Goal: Task Accomplishment & Management: Manage account settings

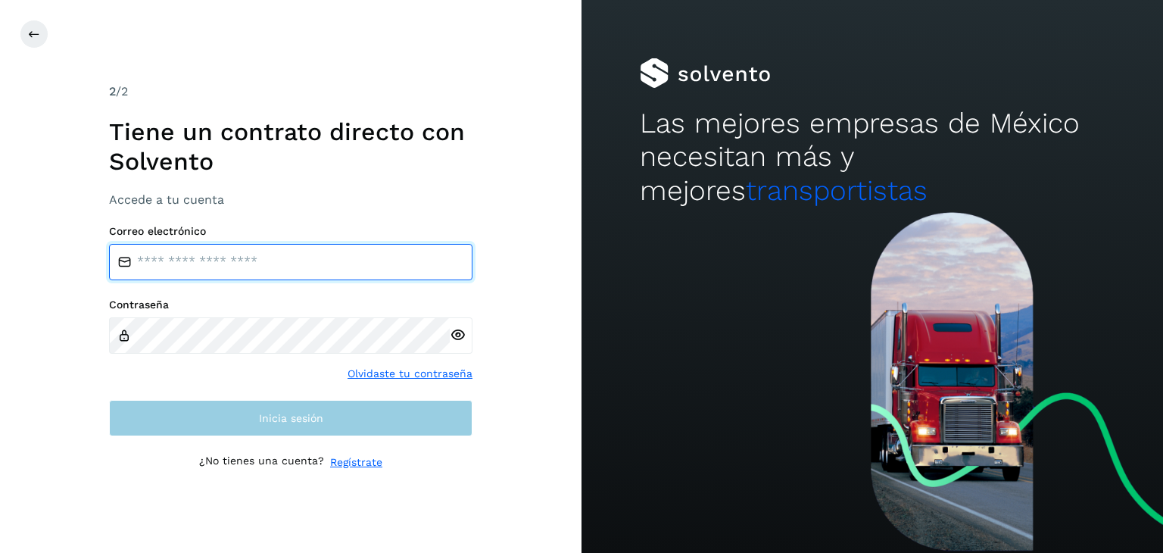
type input "**********"
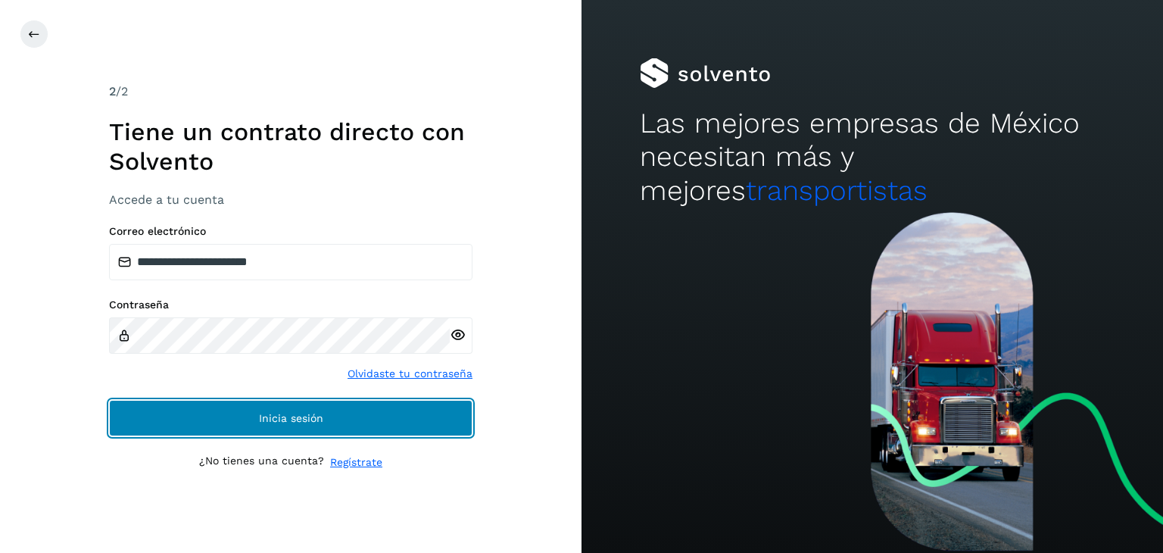
click at [269, 416] on span "Inicia sesión" at bounding box center [291, 418] width 64 height 11
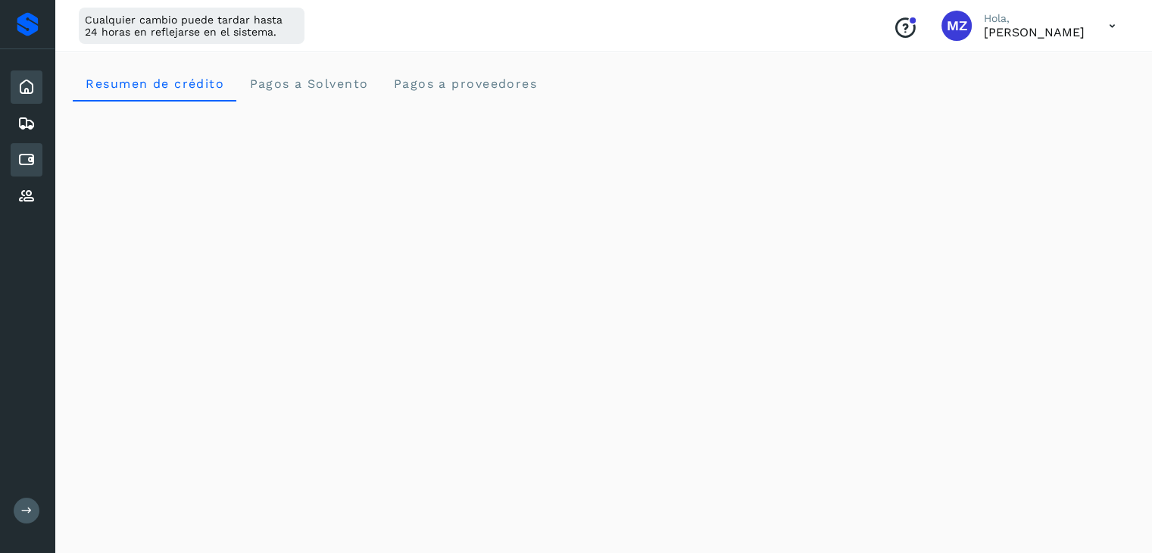
click at [36, 151] on div "Cuentas por pagar" at bounding box center [27, 159] width 32 height 33
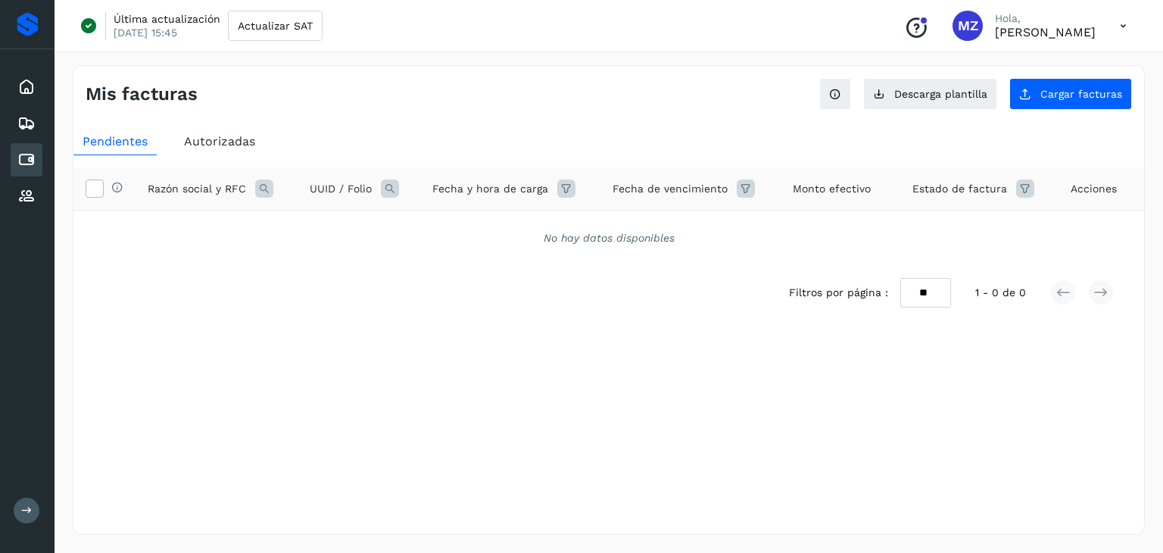
click at [192, 145] on span "Autorizadas" at bounding box center [219, 141] width 71 height 14
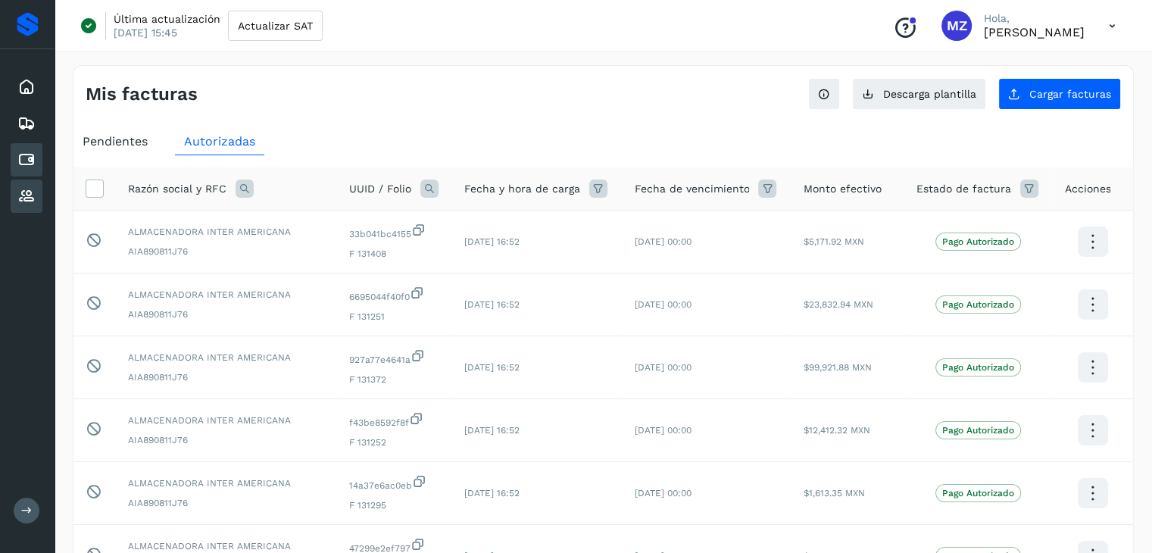
click at [37, 182] on div "Proveedores" at bounding box center [27, 195] width 32 height 33
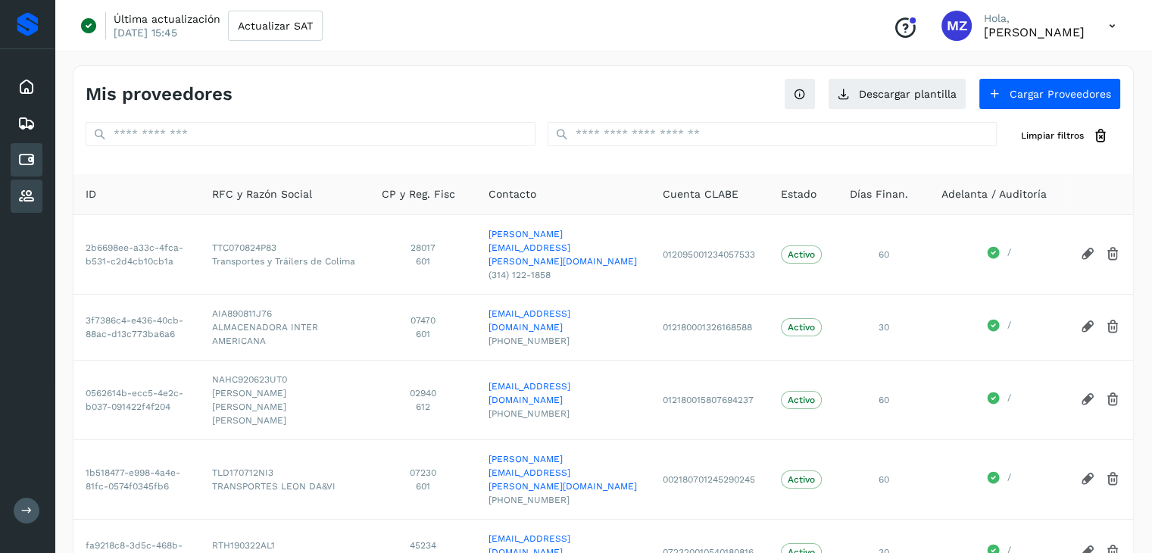
click at [30, 151] on icon at bounding box center [26, 160] width 18 height 18
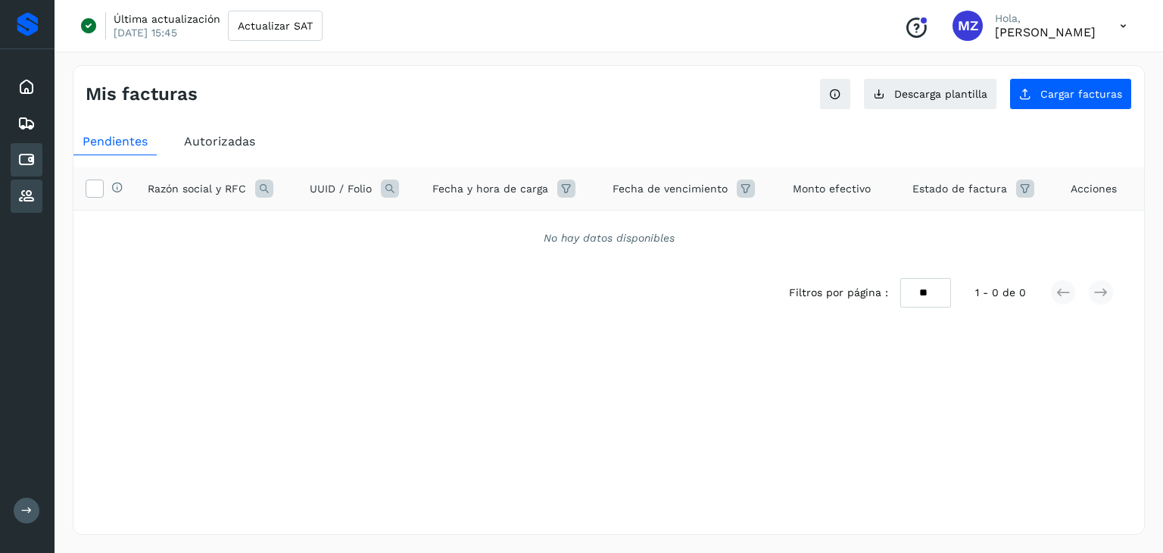
click at [29, 182] on div "Proveedores" at bounding box center [27, 195] width 32 height 33
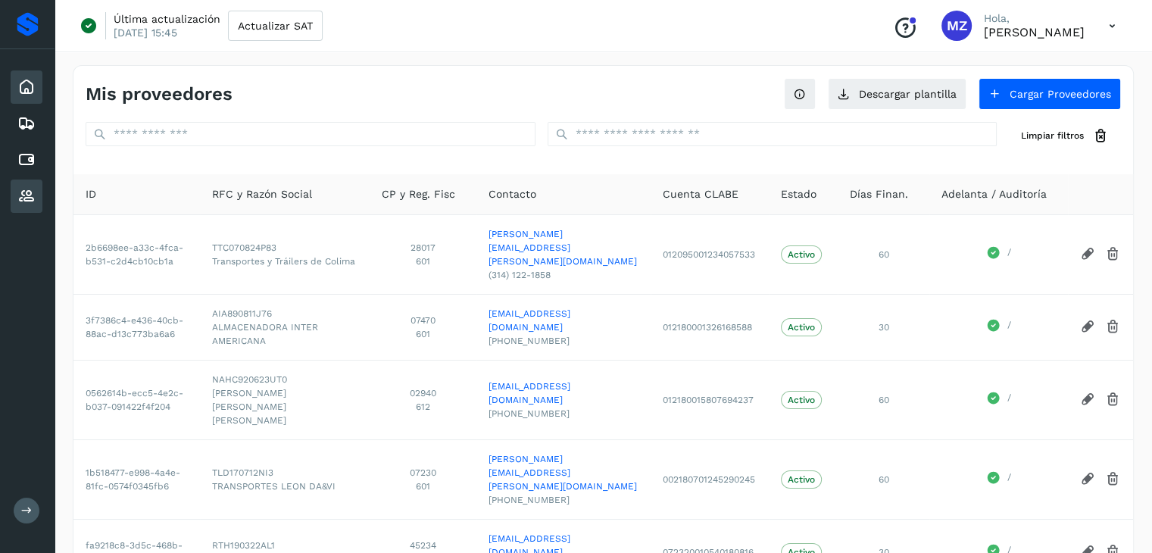
click at [39, 86] on div "Inicio" at bounding box center [27, 86] width 32 height 33
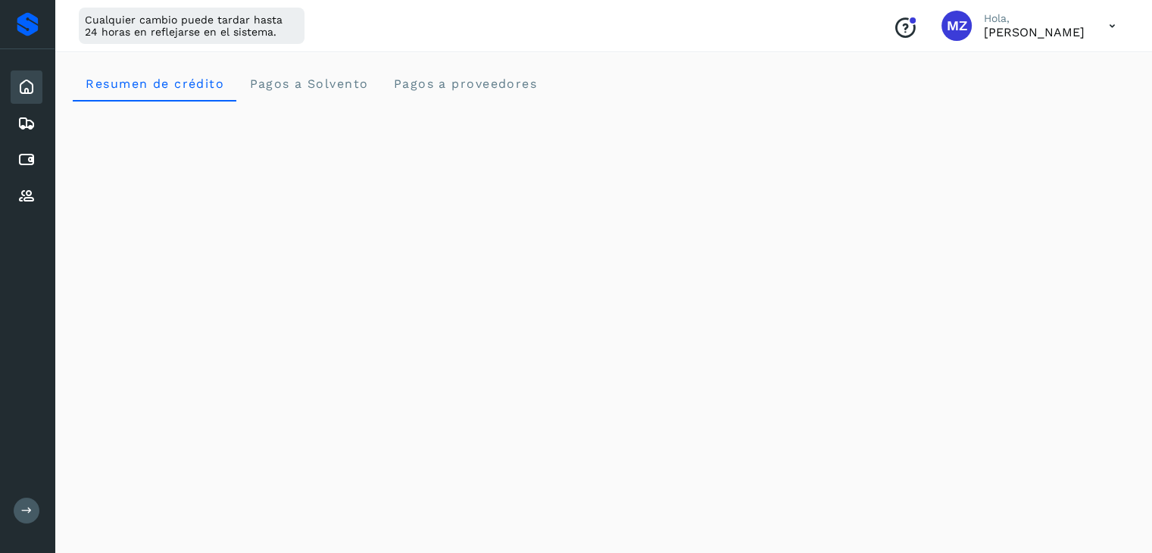
click at [1107, 34] on icon at bounding box center [1111, 26] width 31 height 31
click at [1036, 101] on div "Cerrar sesión" at bounding box center [1037, 97] width 180 height 29
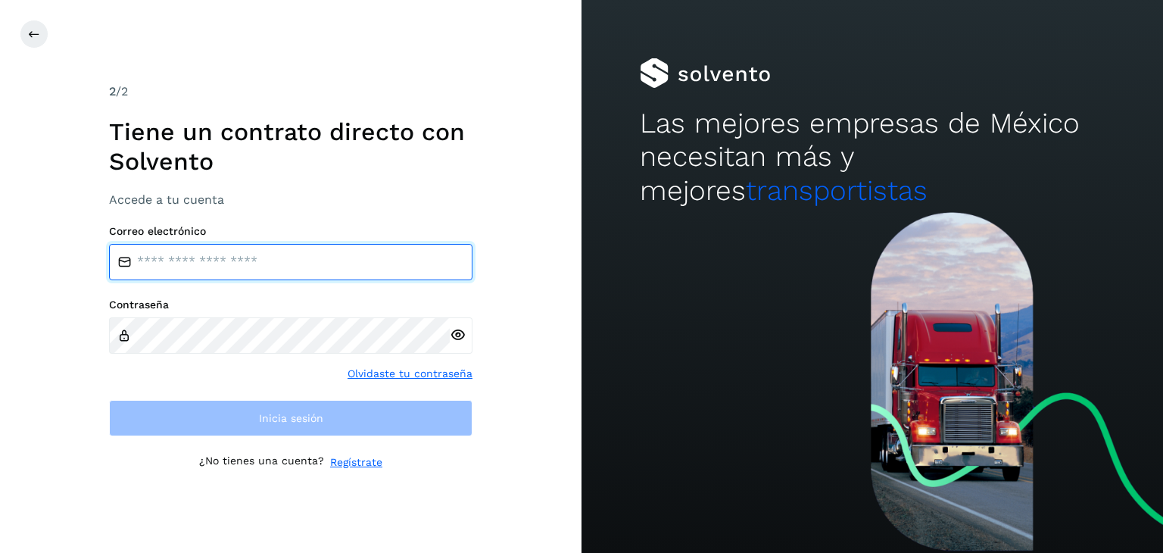
type input "**********"
